Goal: Information Seeking & Learning: Learn about a topic

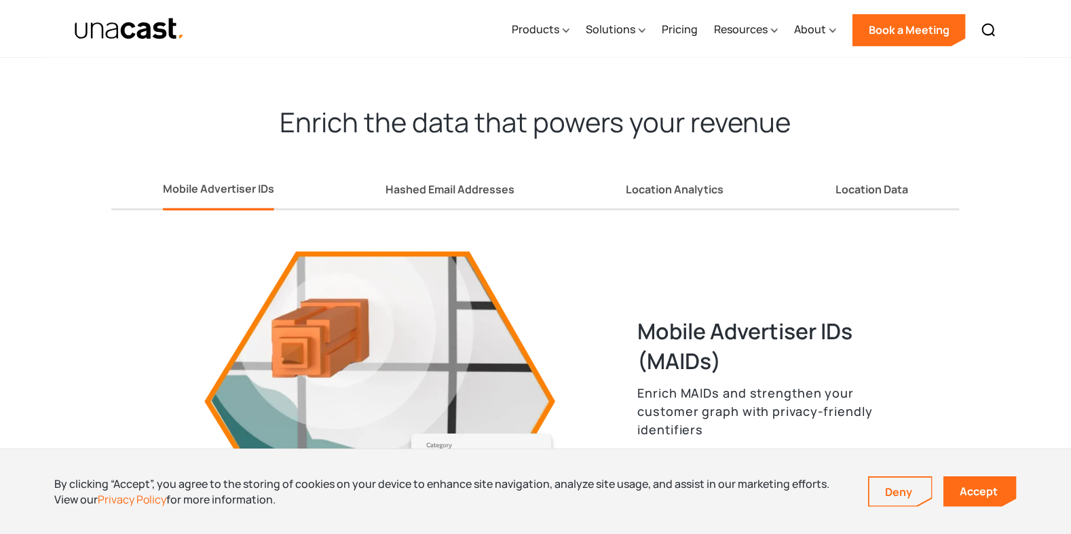
scroll to position [1484, 0]
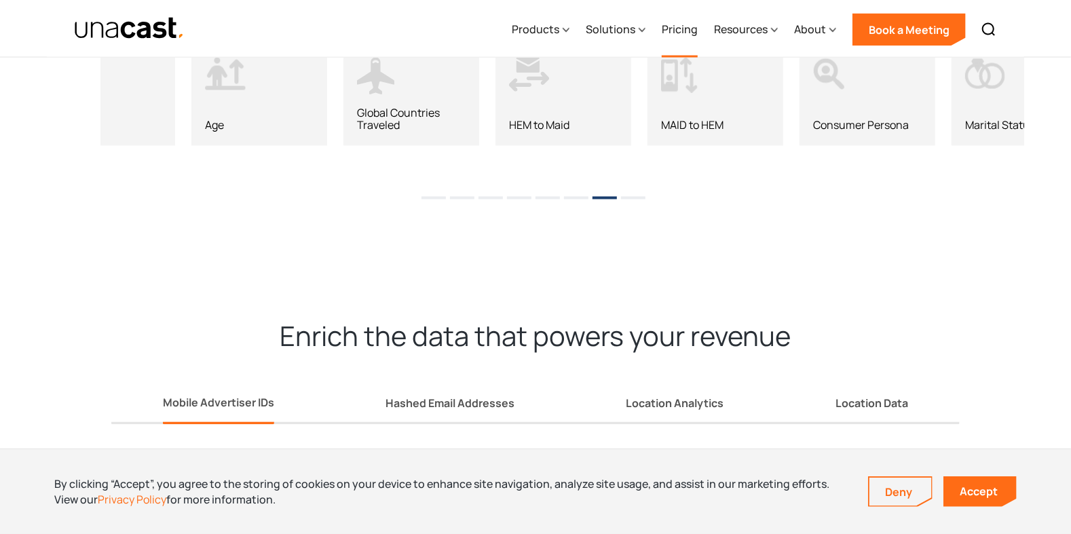
click at [688, 35] on link "Pricing" at bounding box center [680, 30] width 36 height 56
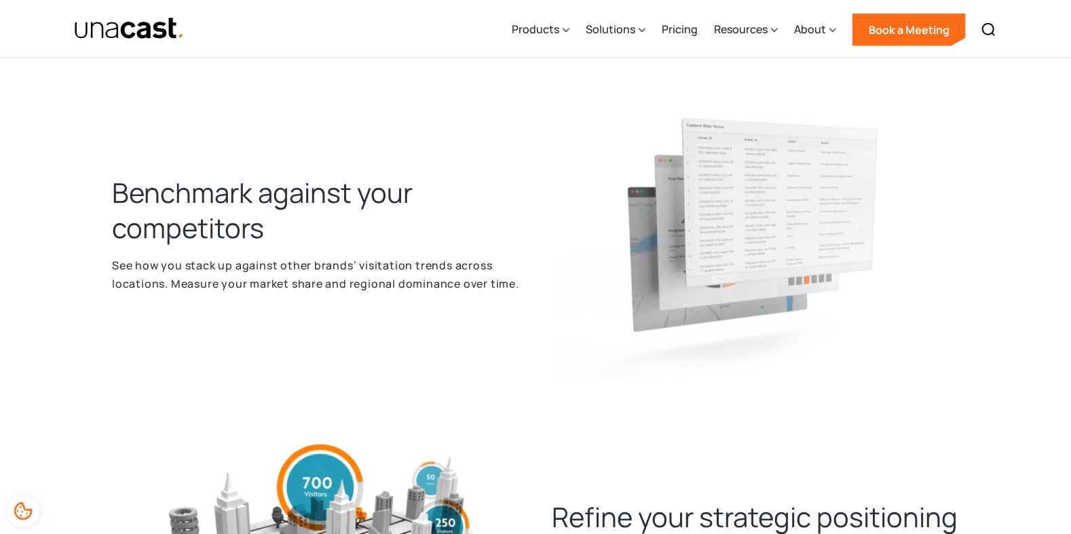
scroll to position [477, 0]
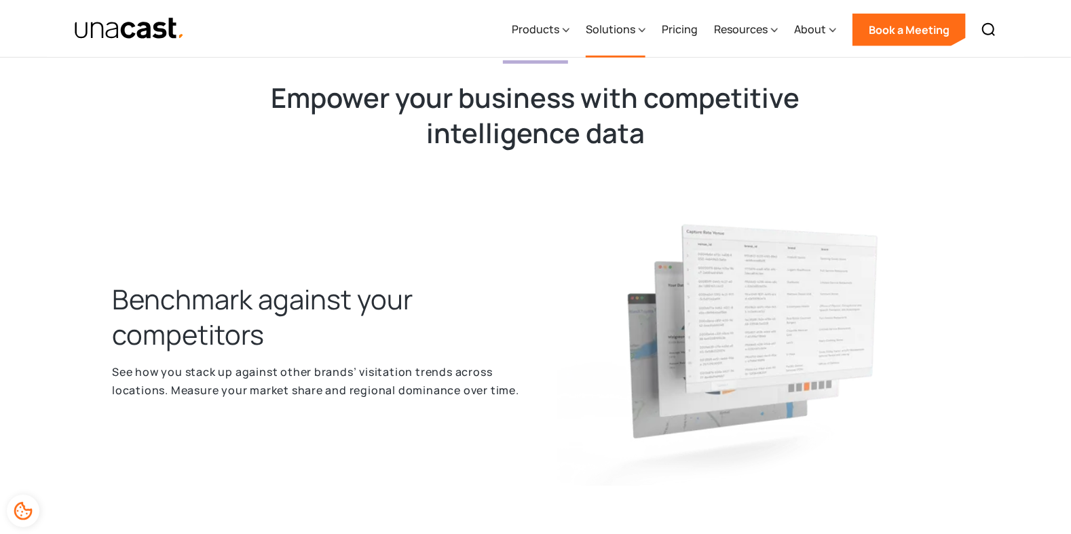
click at [610, 29] on div "Solutions" at bounding box center [611, 29] width 50 height 16
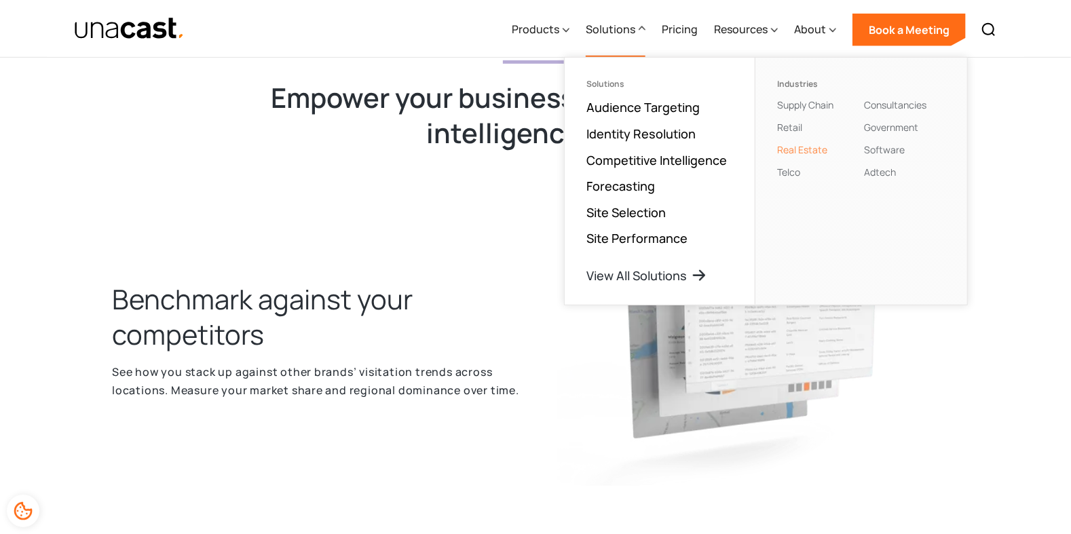
click at [797, 147] on link "Real Estate" at bounding box center [802, 149] width 50 height 13
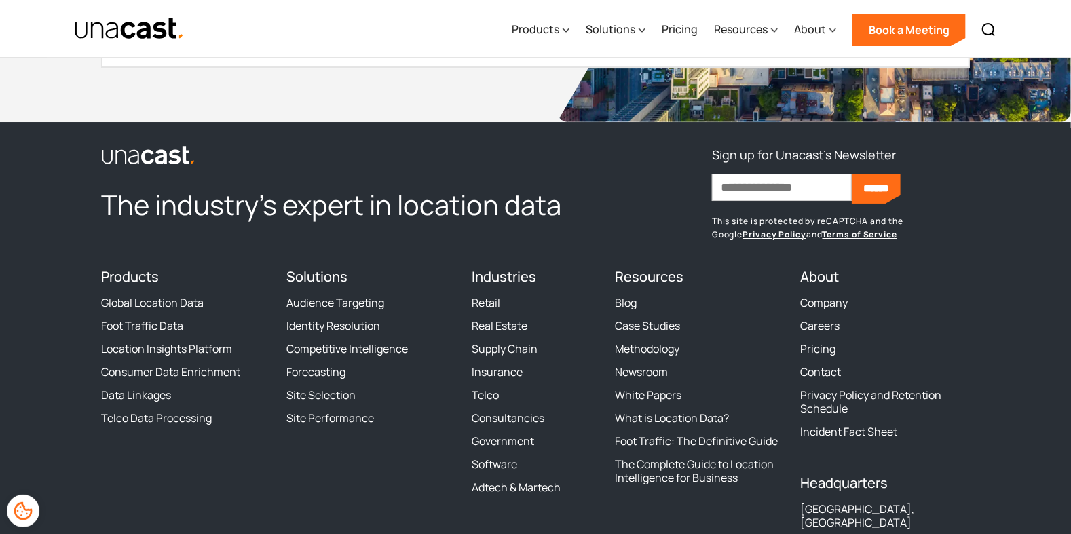
scroll to position [3039, 0]
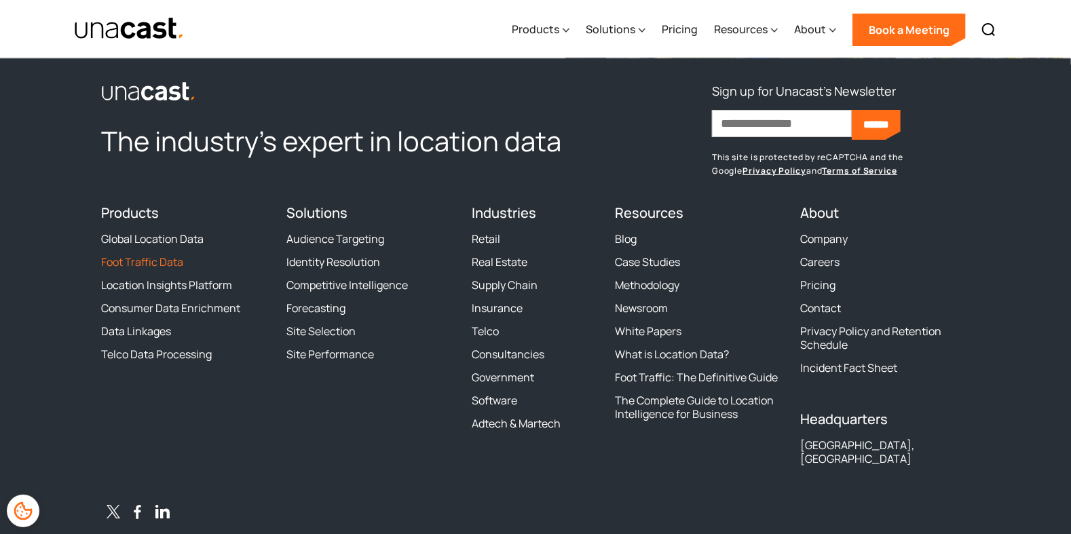
click at [145, 255] on link "Foot Traffic Data" at bounding box center [142, 262] width 82 height 14
